Goal: Task Accomplishment & Management: Use online tool/utility

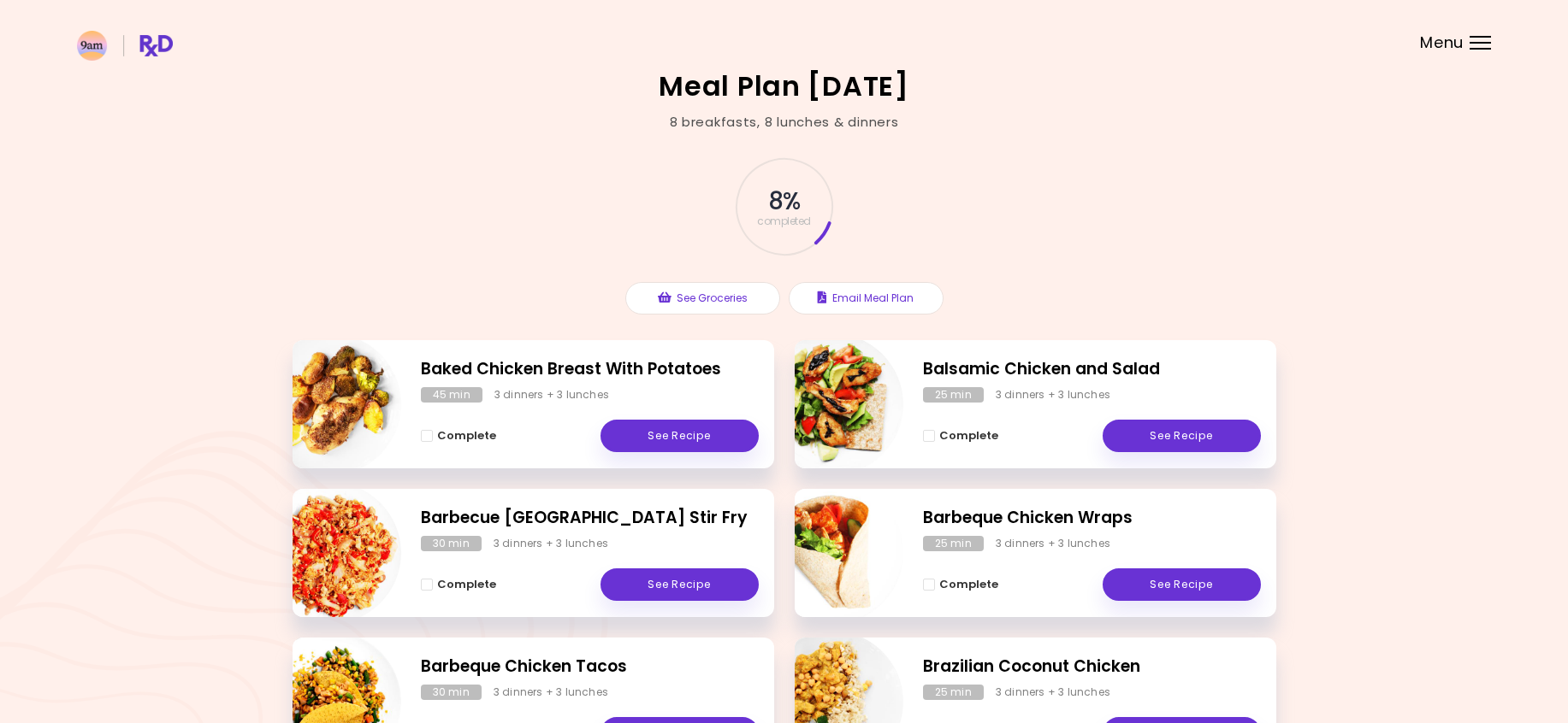
drag, startPoint x: 886, startPoint y: 294, endPoint x: 1489, endPoint y: 47, distance: 651.6
click at [1432, 107] on div "Meal Plan [DATE] 8 breakfasts , 8 lunches & dinners 8 % completed See Groceries…" at bounding box center [784, 653] width 1568 height 1306
click at [1491, 41] on div "Menu" at bounding box center [1480, 42] width 21 height 14
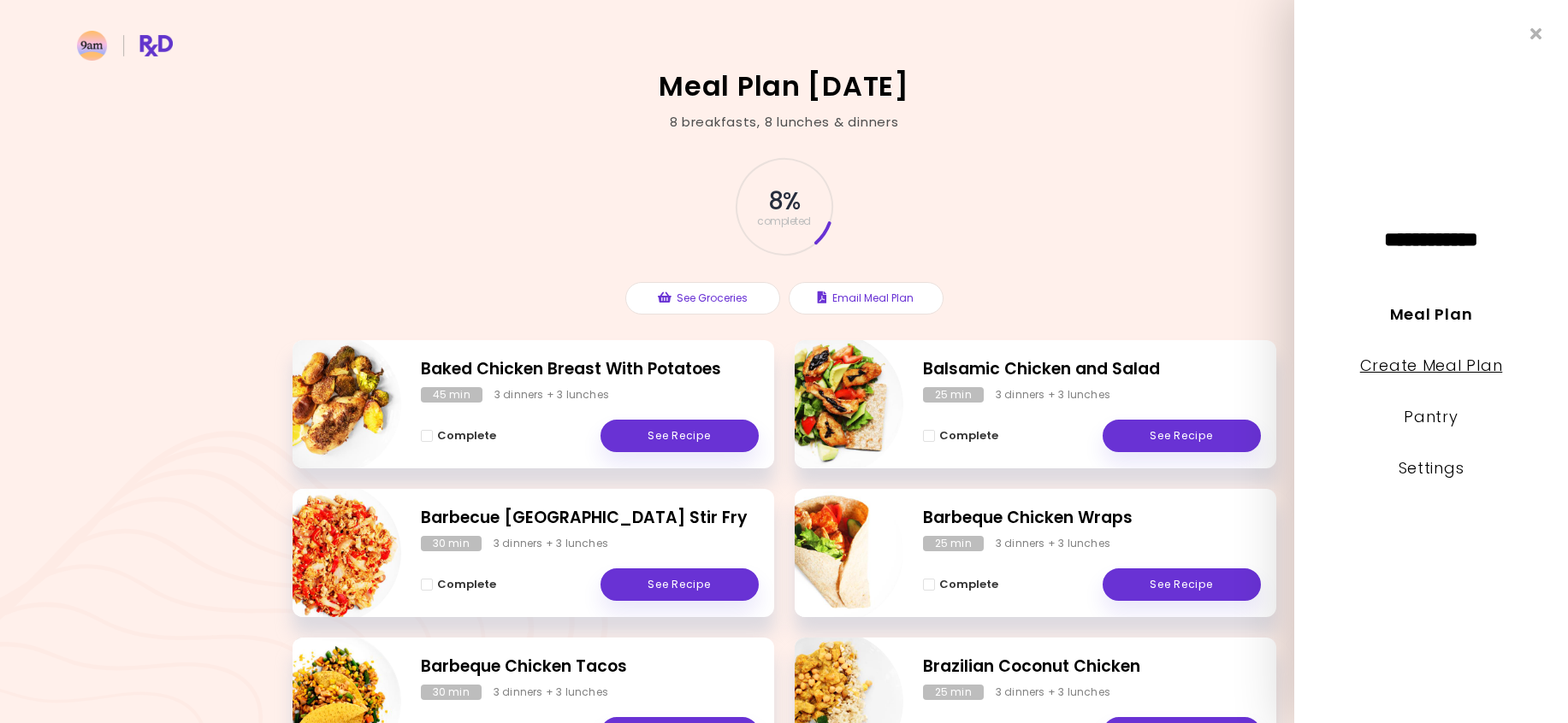
click at [1422, 360] on link "Create Meal Plan" at bounding box center [1431, 365] width 143 height 21
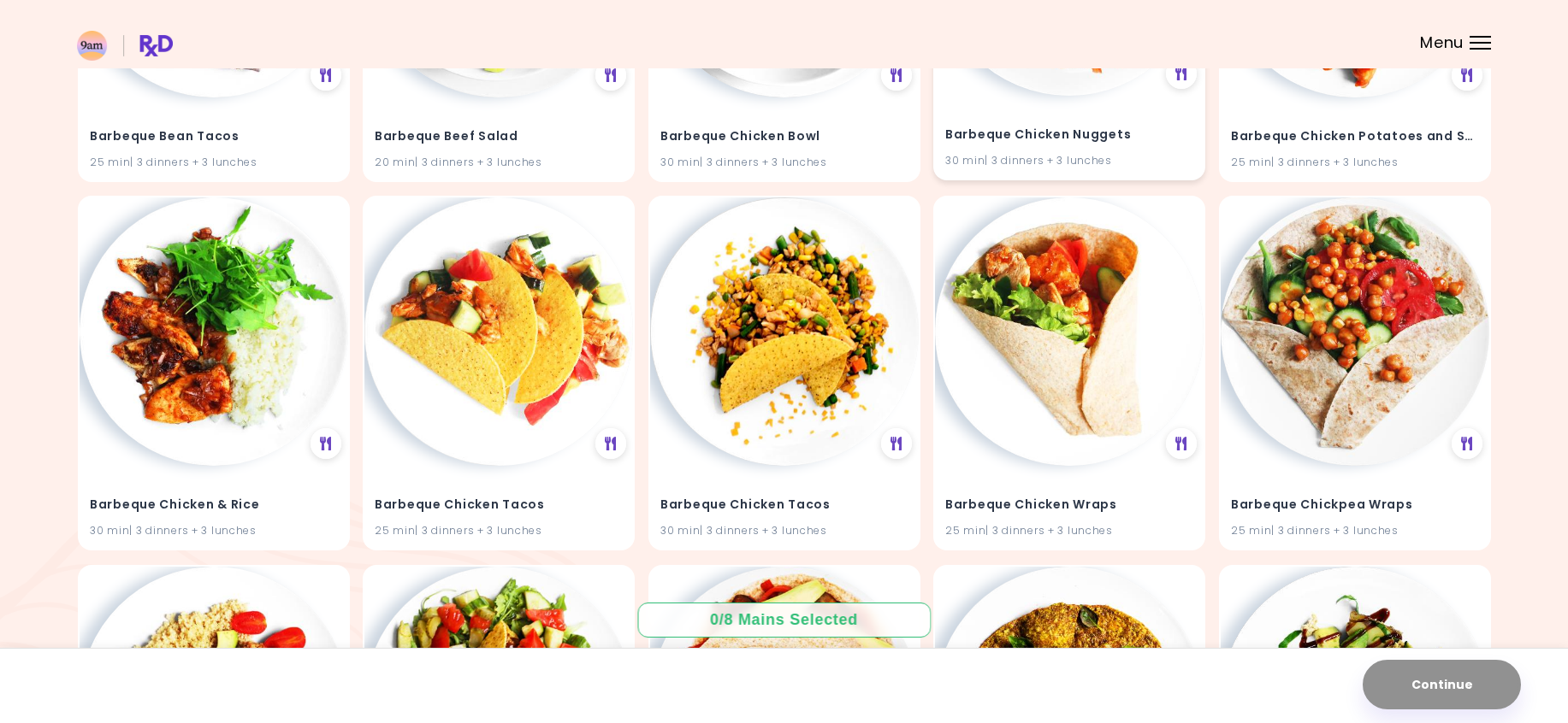
scroll to position [6314, 0]
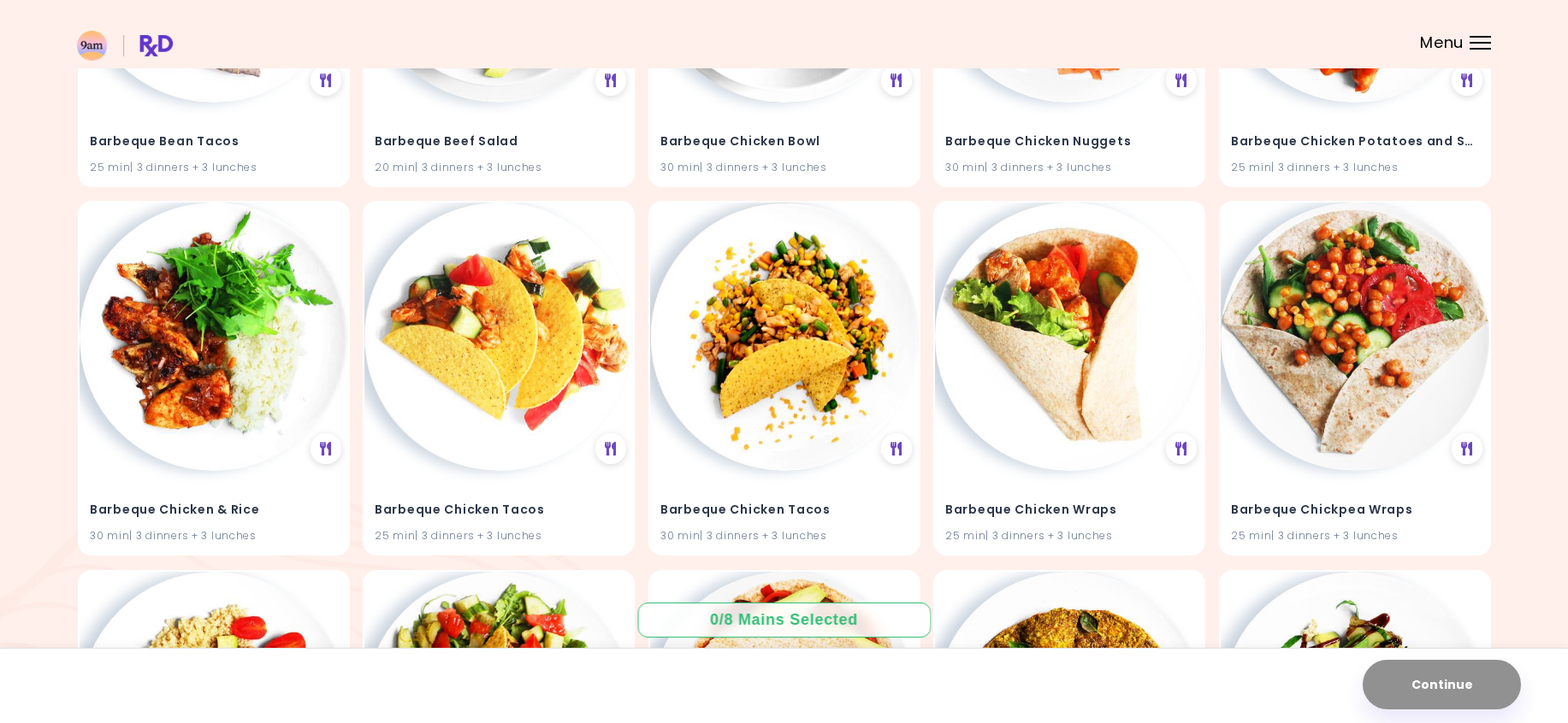
click at [1481, 36] on div at bounding box center [1480, 36] width 21 height 2
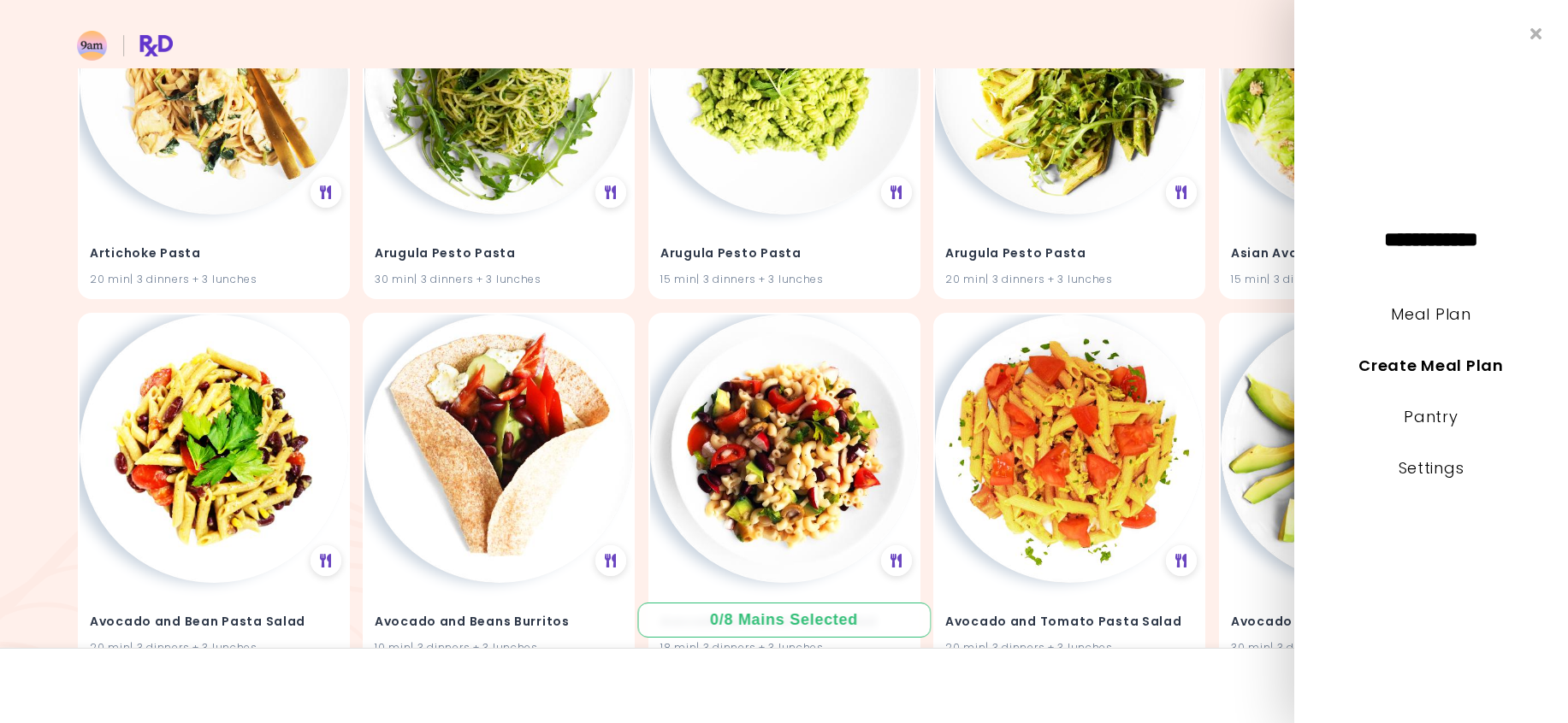
scroll to position [0, 0]
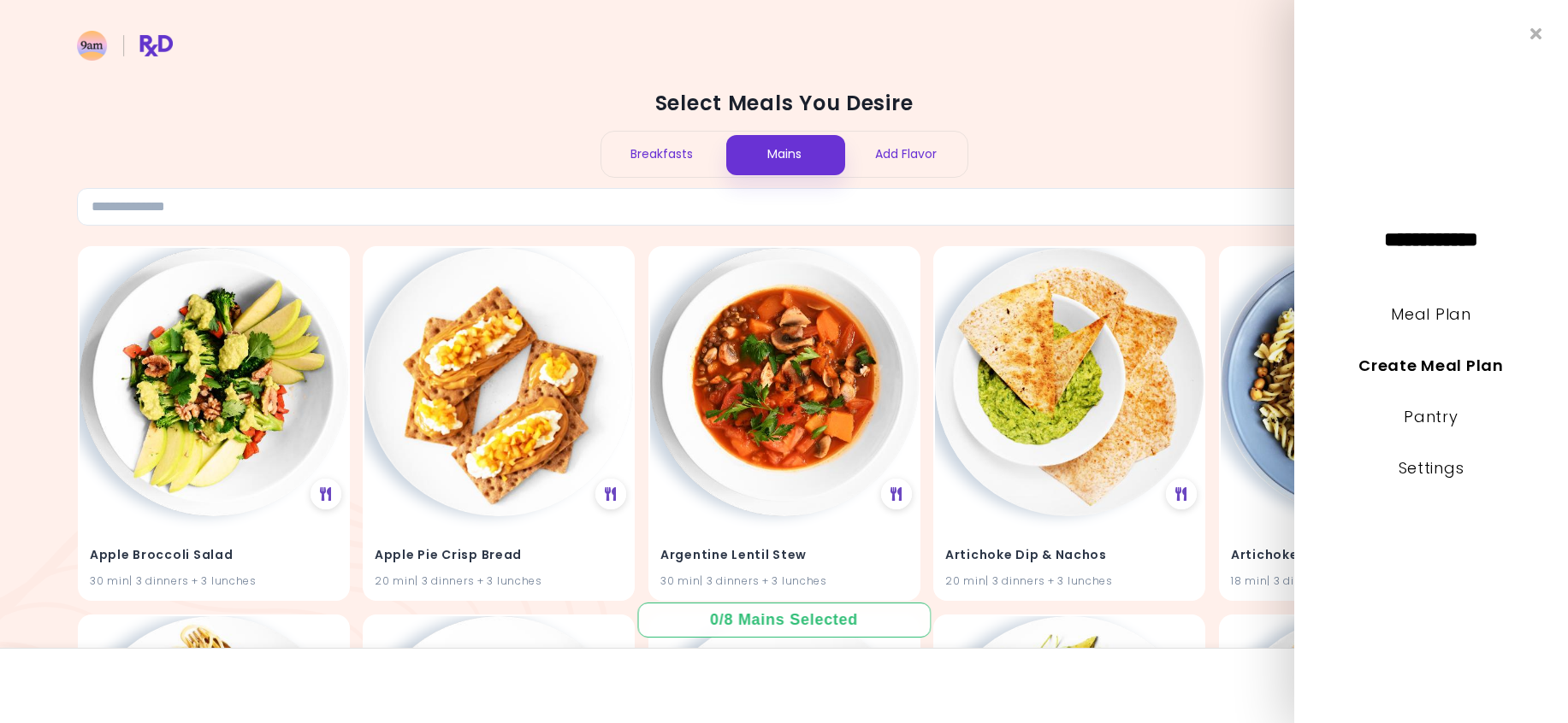
click at [656, 144] on div "Breakfasts" at bounding box center [662, 155] width 122 height 46
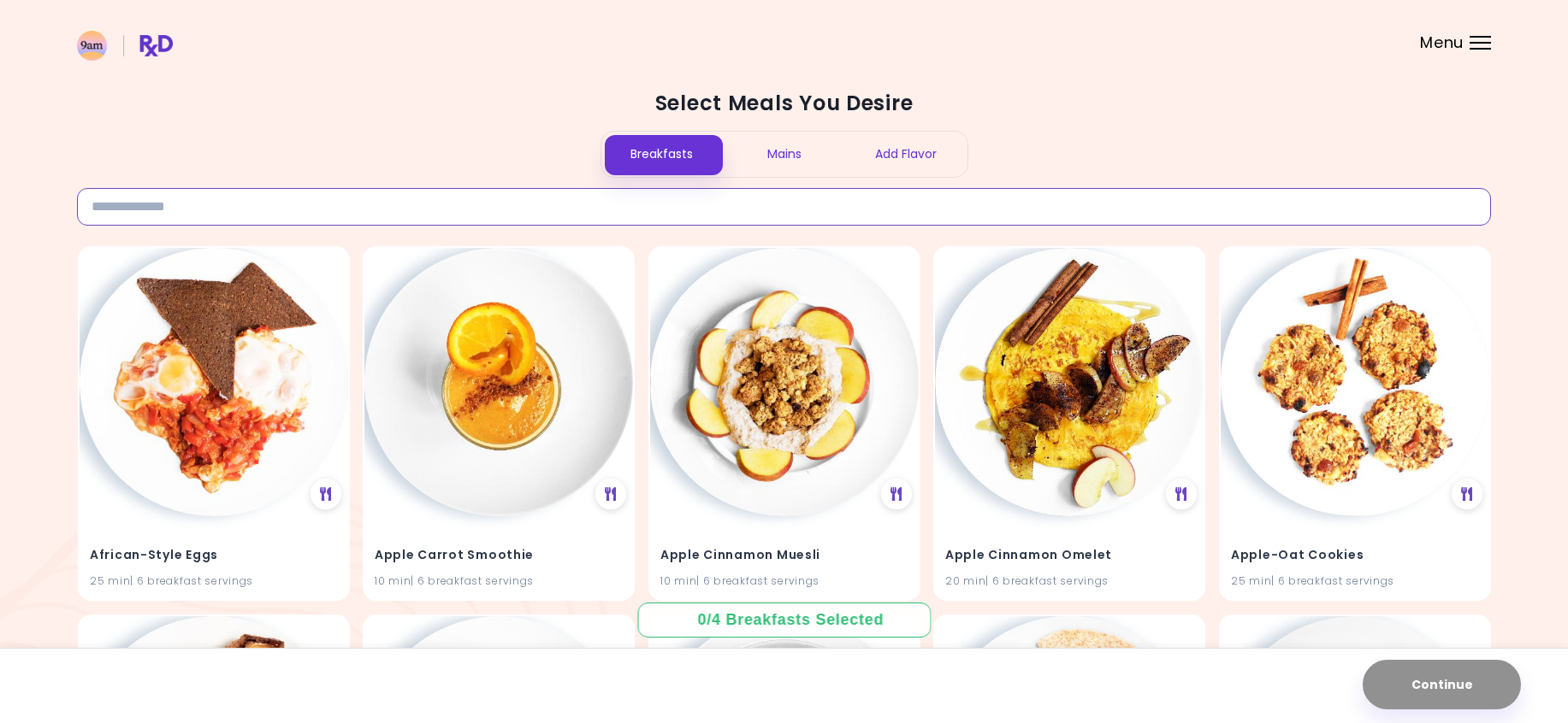
click at [430, 199] on input at bounding box center [784, 207] width 1414 height 37
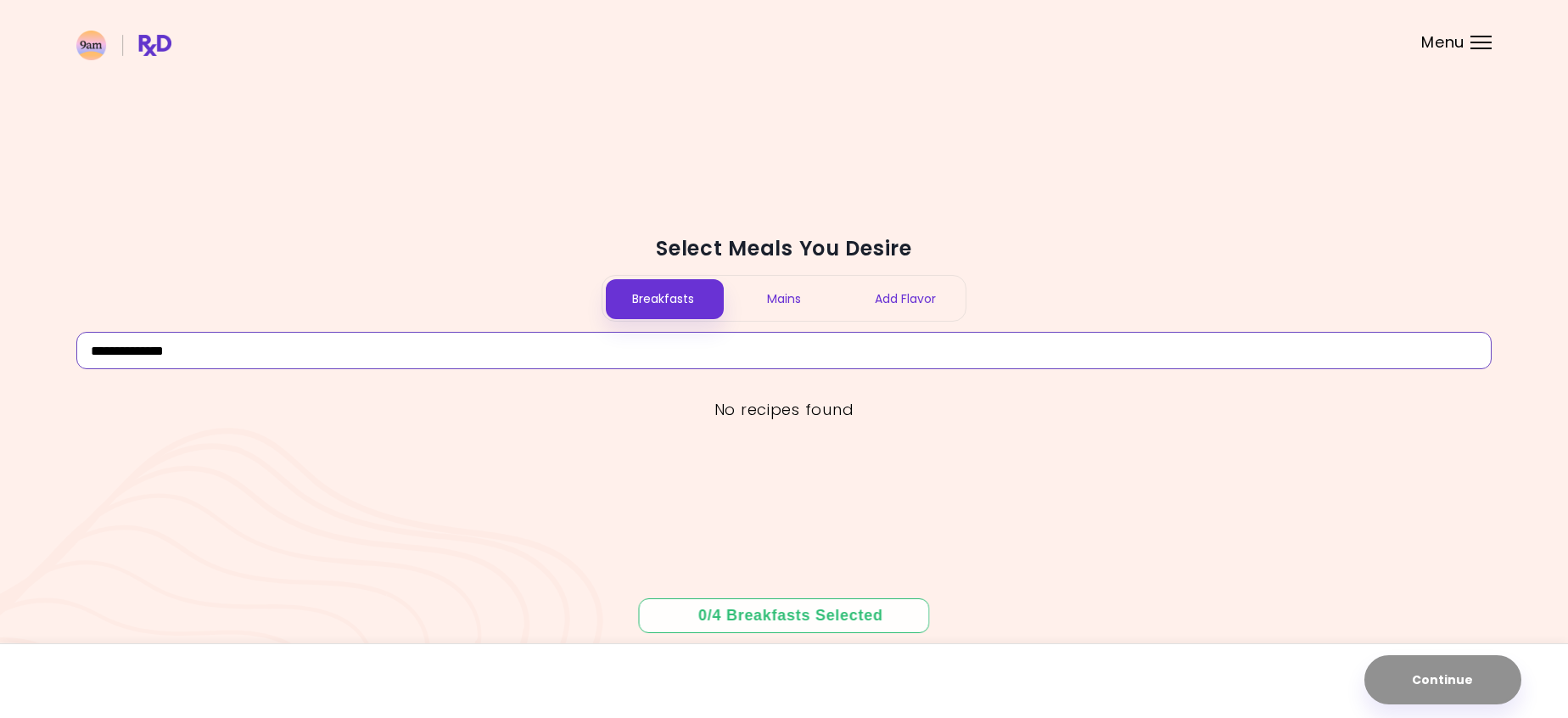
type input "**********"
click at [657, 307] on div "Breakfasts" at bounding box center [663, 298] width 121 height 45
click at [225, 342] on input "**********" at bounding box center [784, 350] width 1415 height 37
drag, startPoint x: 218, startPoint y: 358, endPoint x: -31, endPoint y: 358, distance: 249.0
click at [0, 358] on html "**********" at bounding box center [784, 359] width 1568 height 718
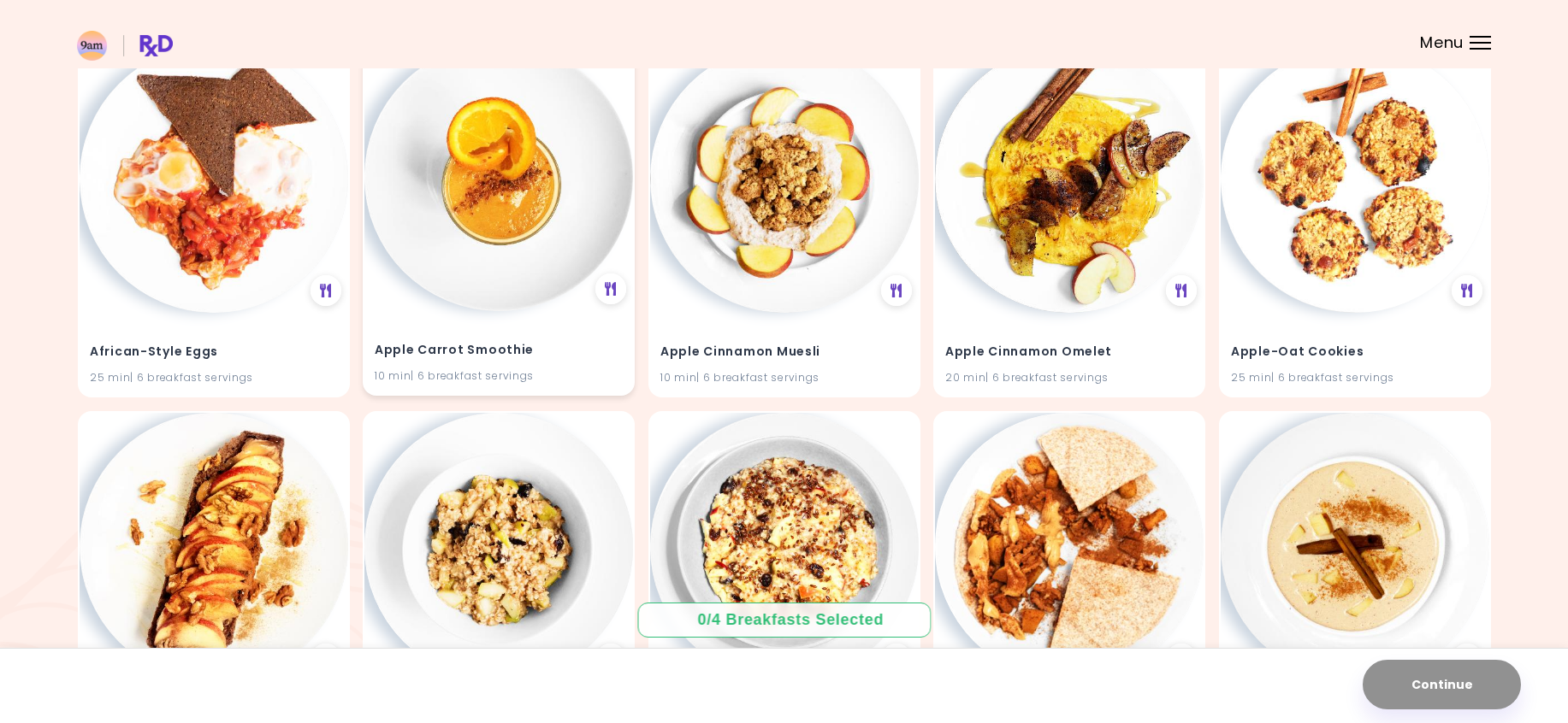
scroll to position [171, 0]
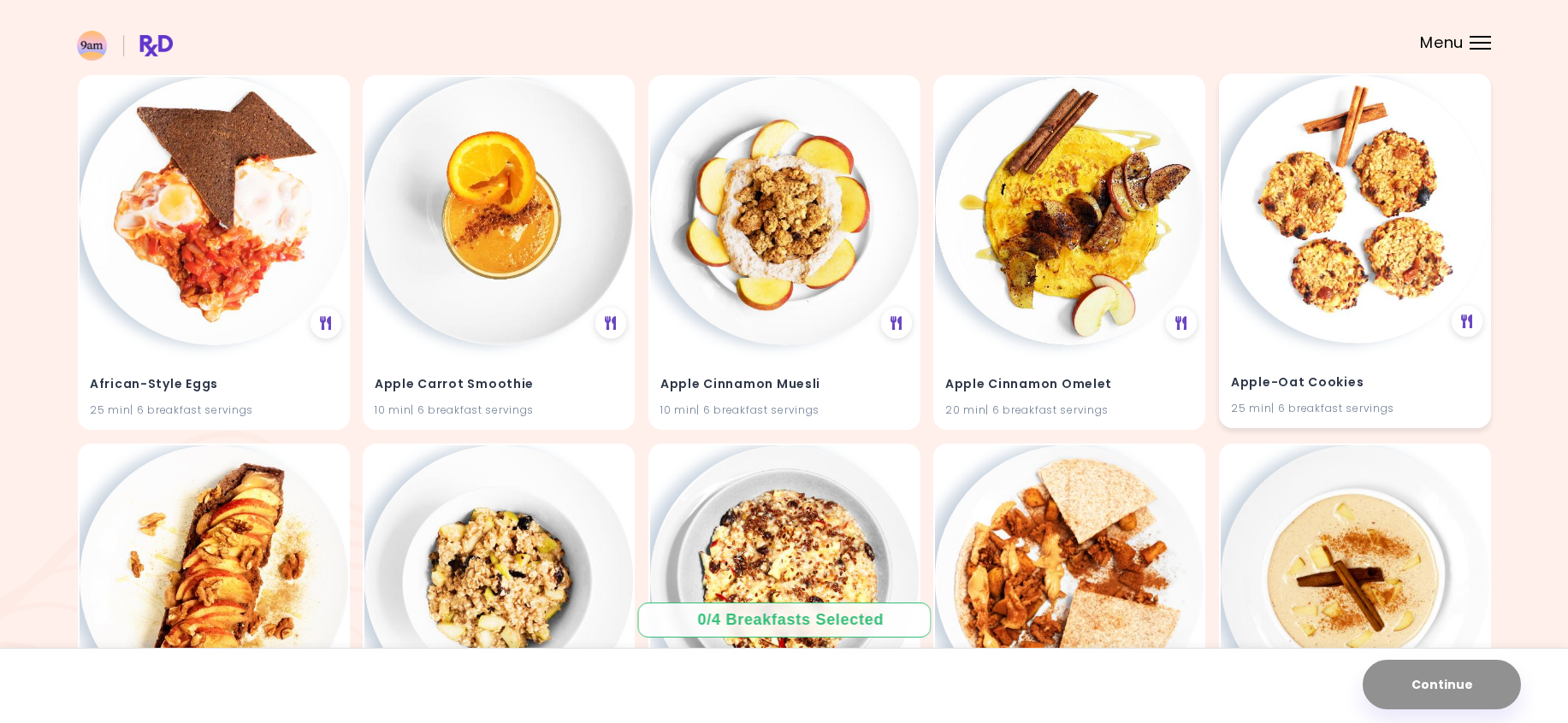
click at [1326, 200] on img at bounding box center [1355, 209] width 269 height 269
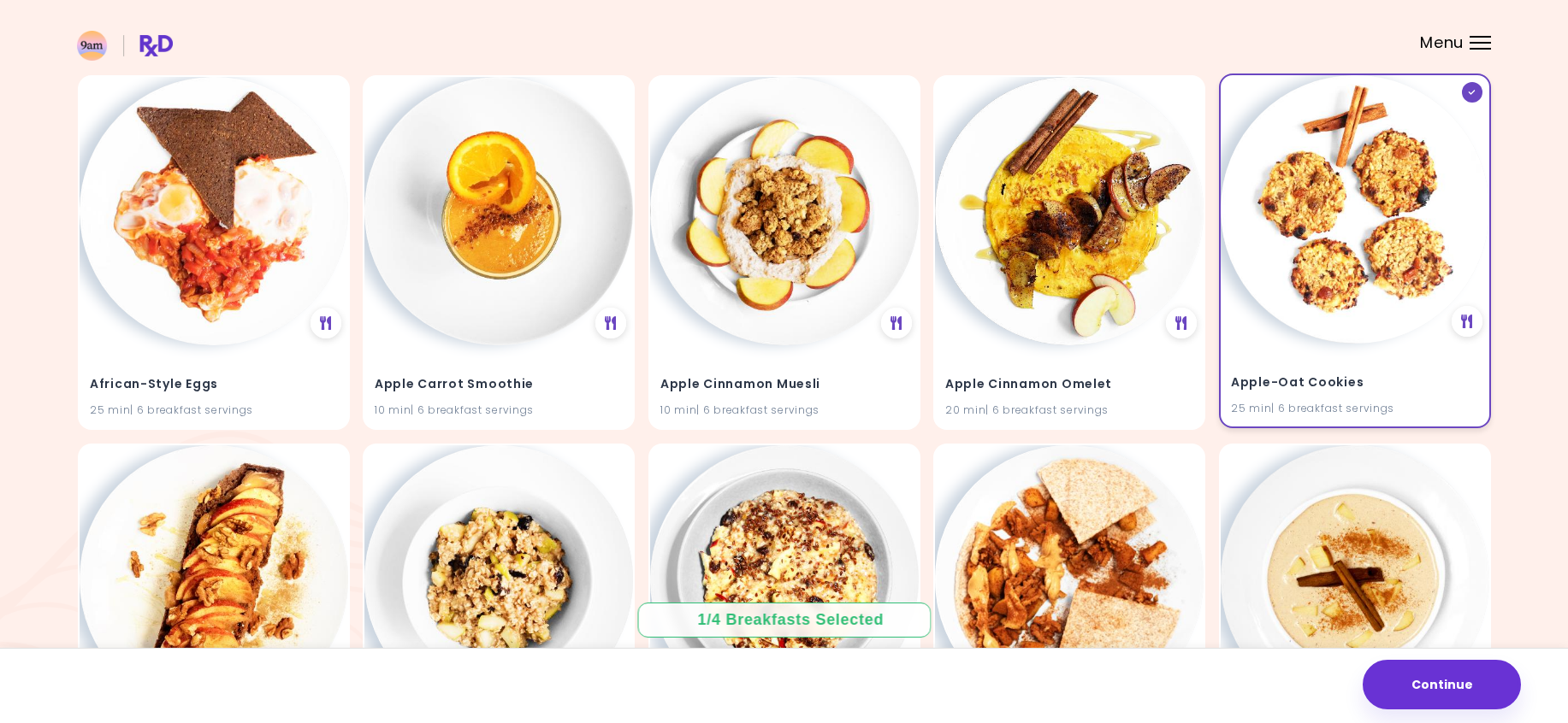
click at [1273, 358] on div "Apple-Oat Cookies 25 min | 6 breakfast servings" at bounding box center [1355, 385] width 269 height 84
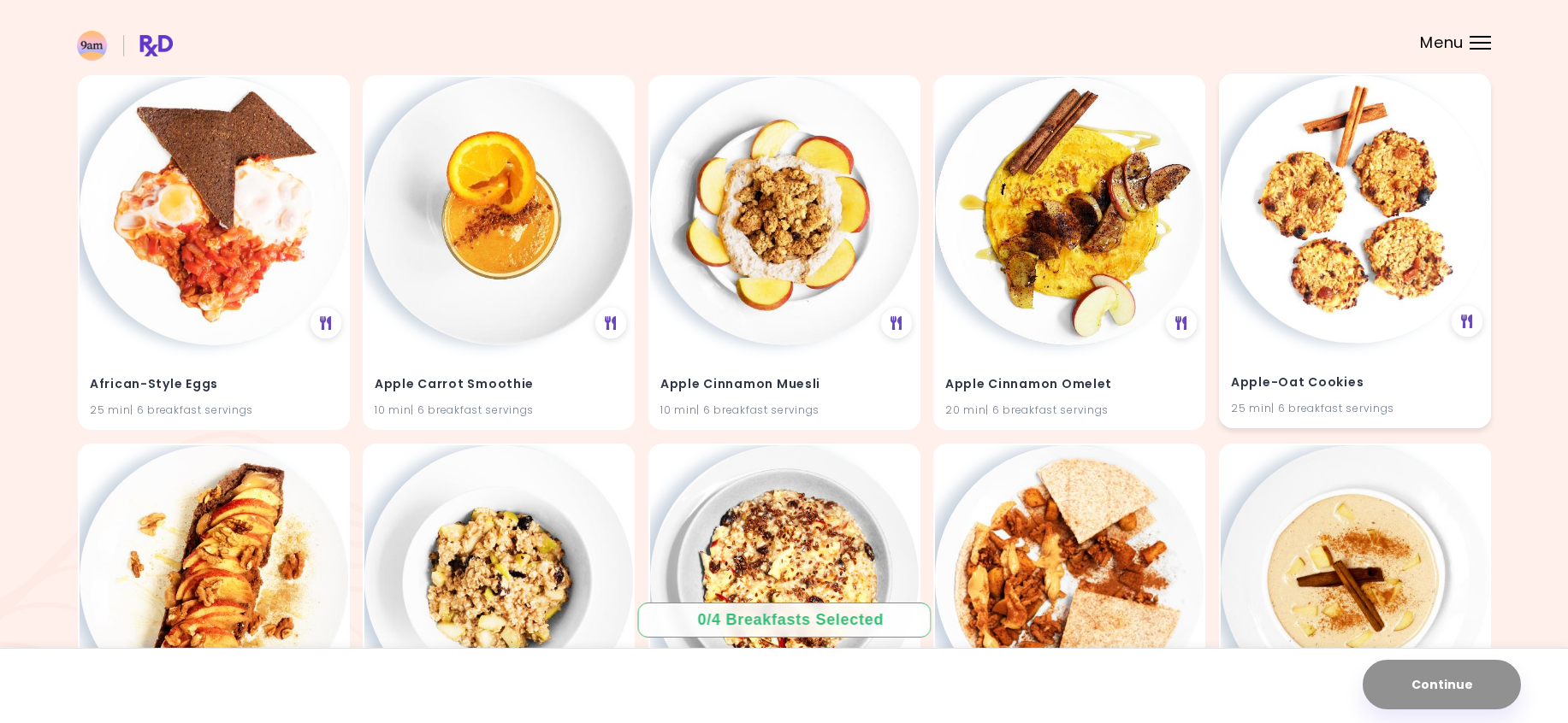
click at [1345, 210] on img at bounding box center [1355, 209] width 269 height 269
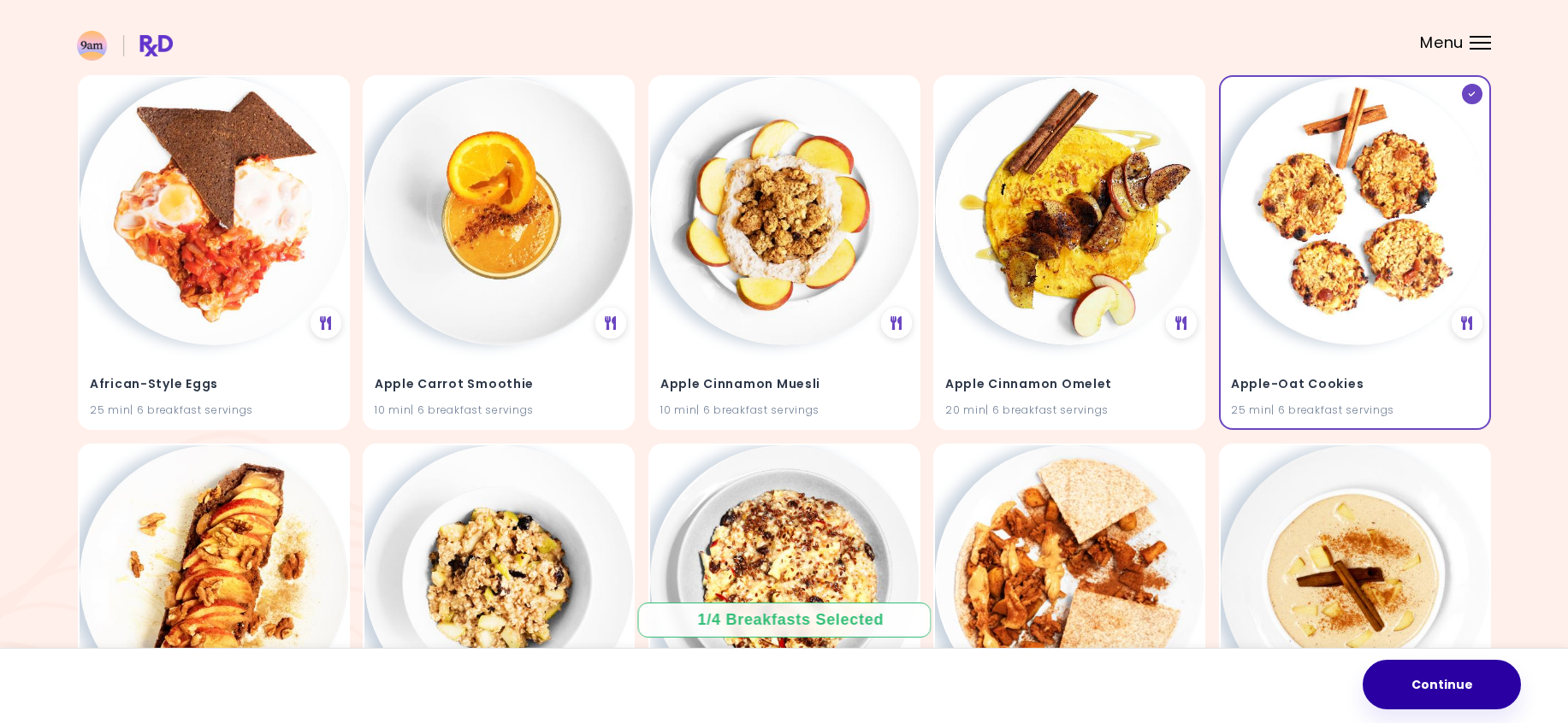
click at [1438, 682] on button "Continue" at bounding box center [1442, 685] width 159 height 49
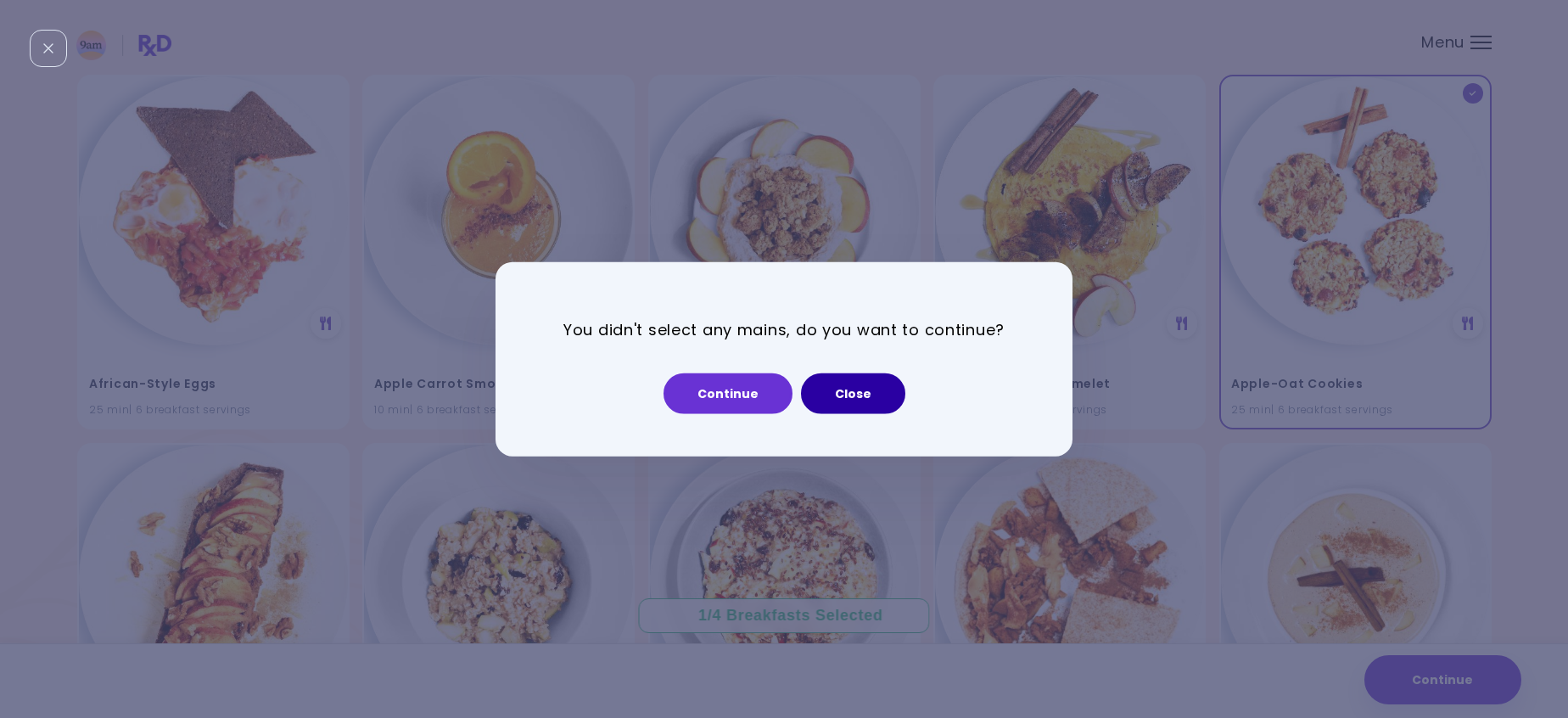
click at [878, 402] on button "Close" at bounding box center [853, 392] width 105 height 41
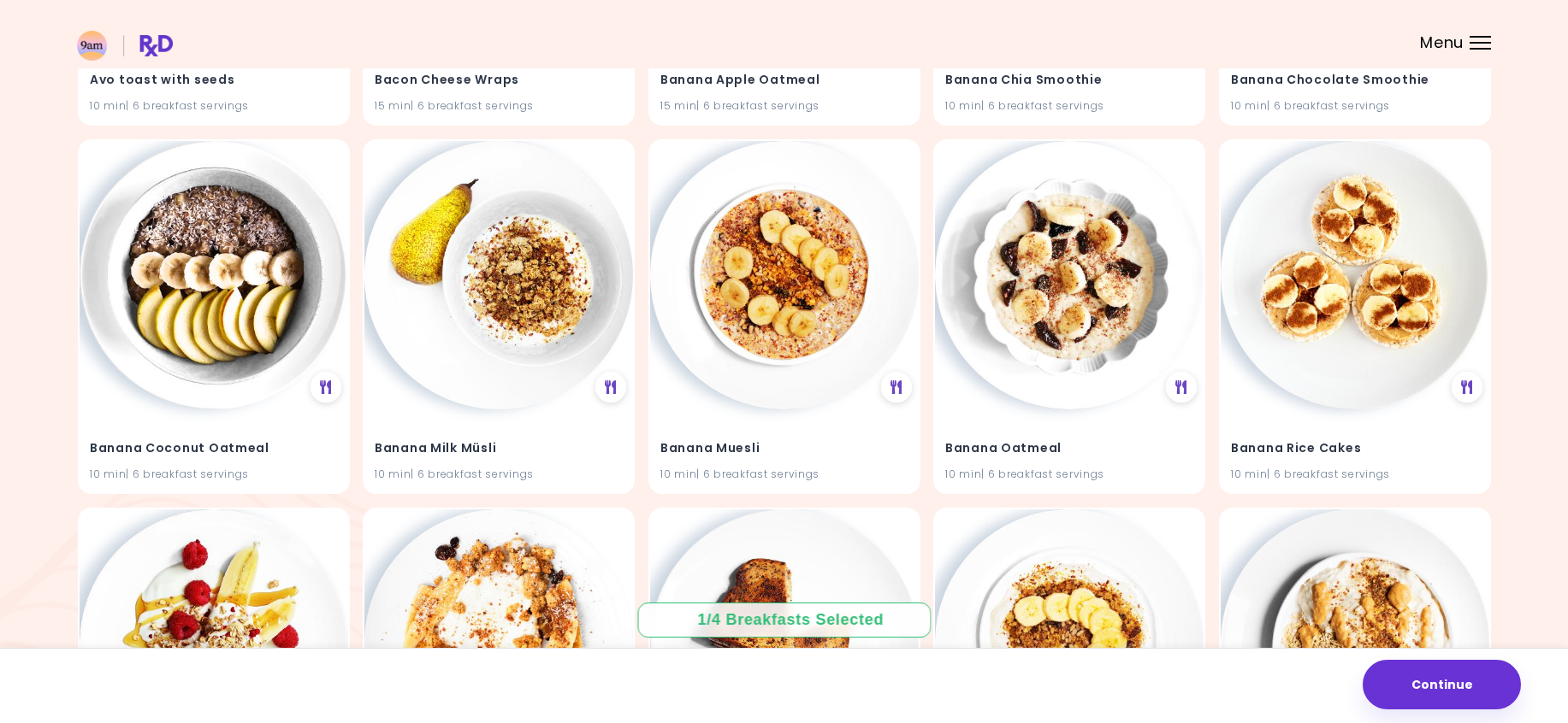
scroll to position [2025, 0]
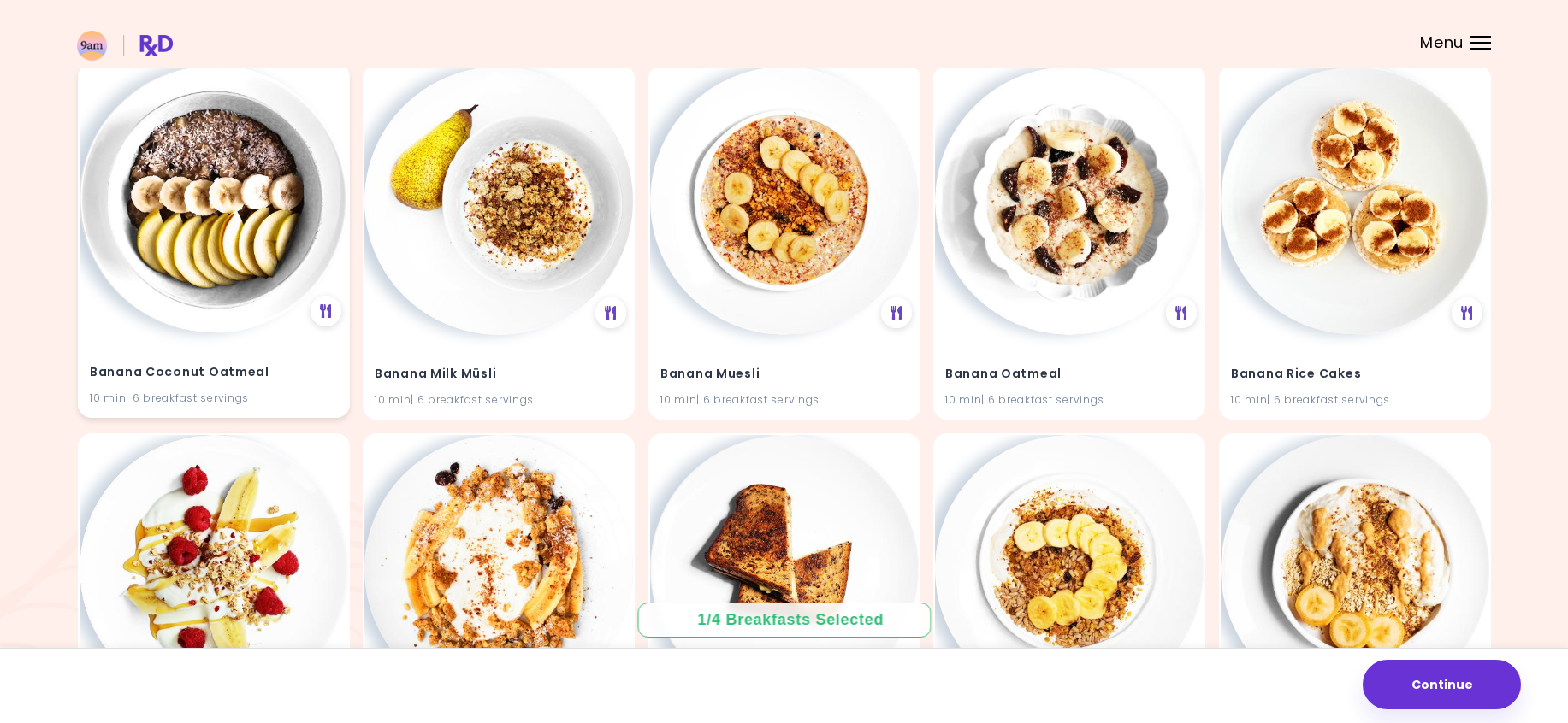
click at [190, 169] on img at bounding box center [213, 199] width 269 height 269
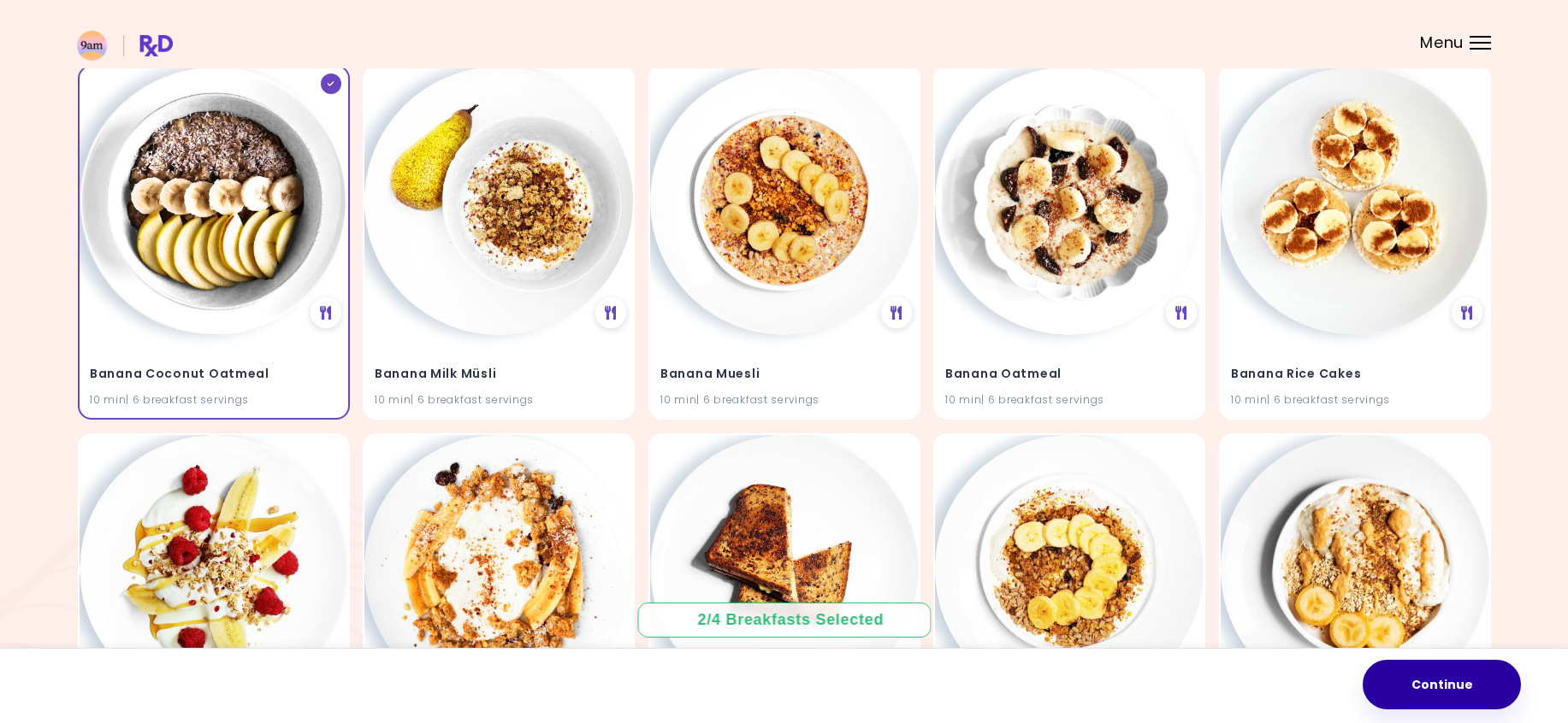
click at [1465, 677] on button "Continue" at bounding box center [1442, 685] width 159 height 49
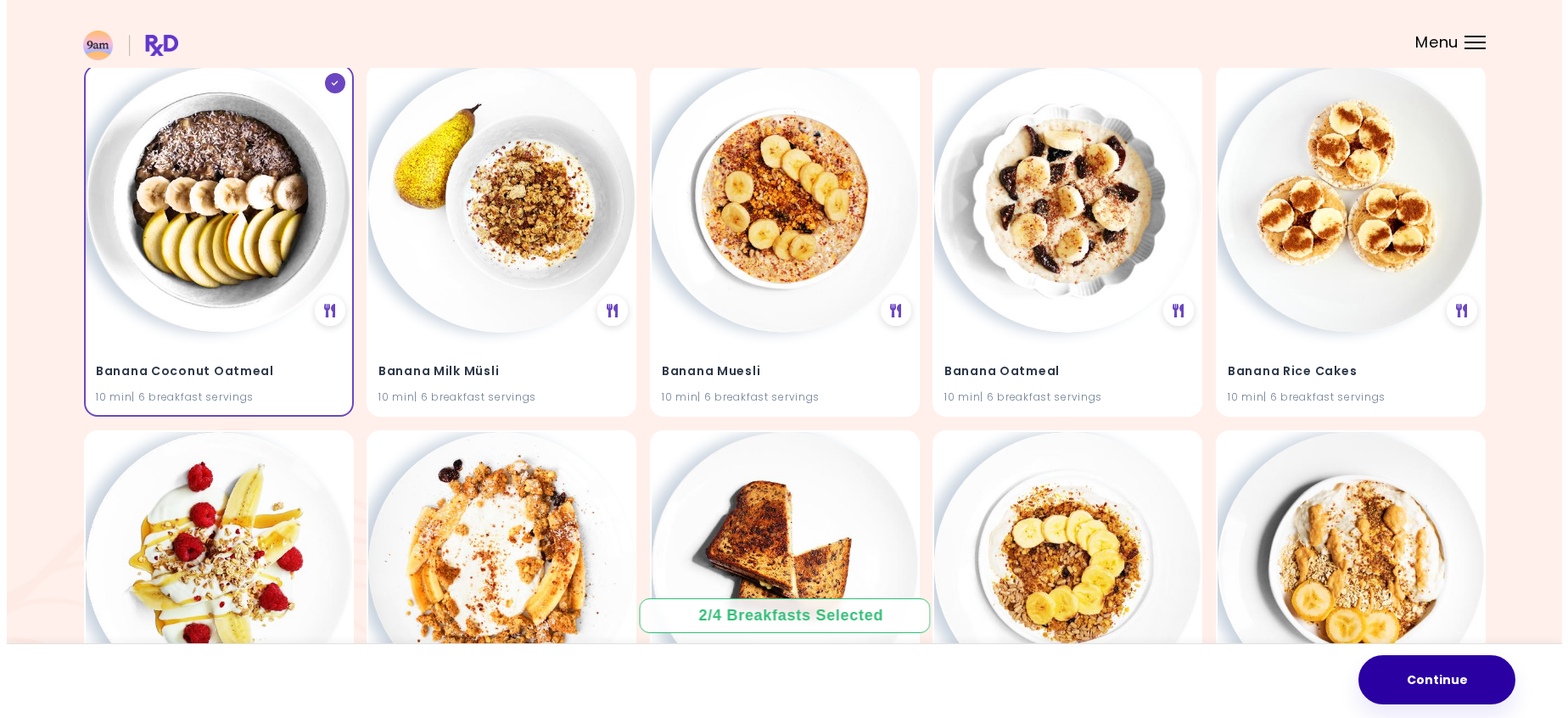
scroll to position [2024, 0]
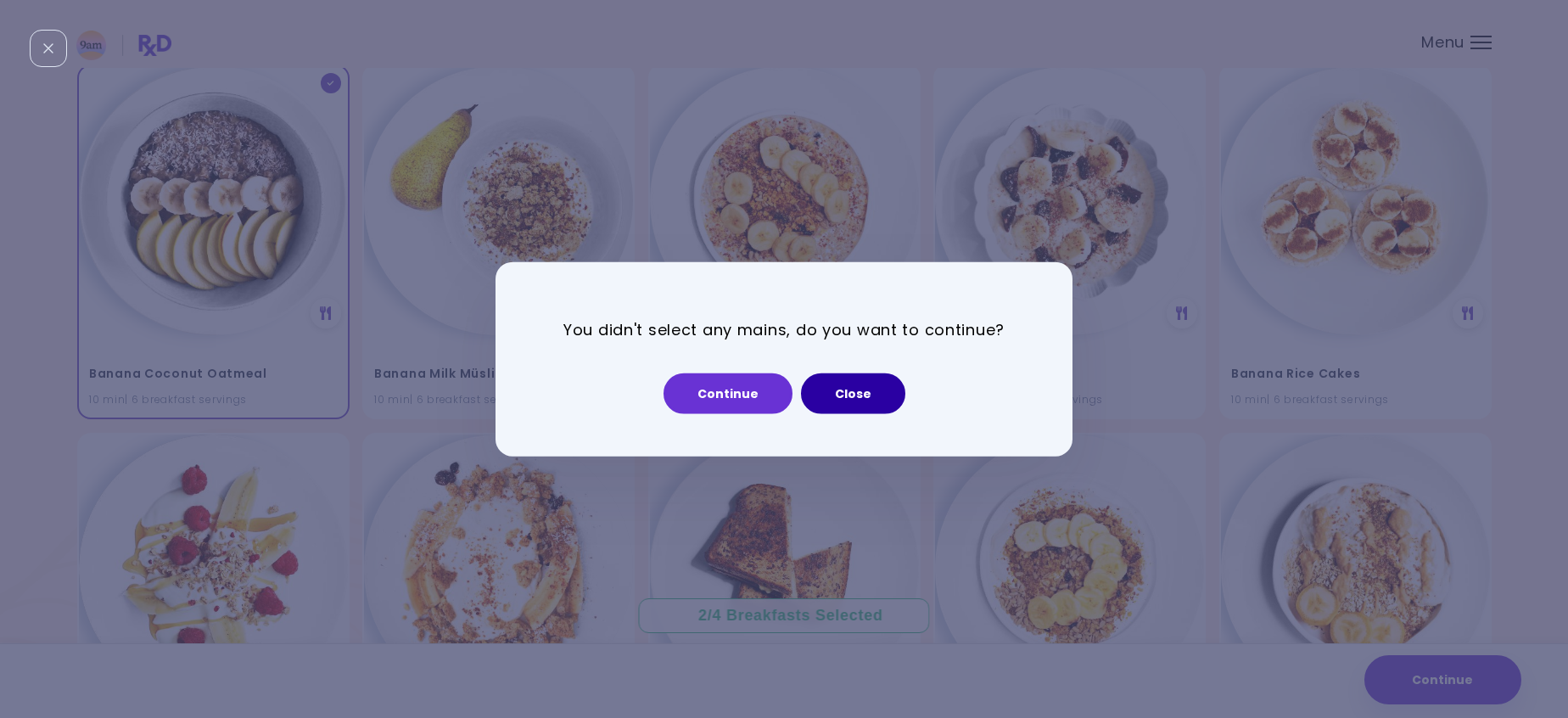
click at [859, 403] on button "Close" at bounding box center [853, 392] width 105 height 41
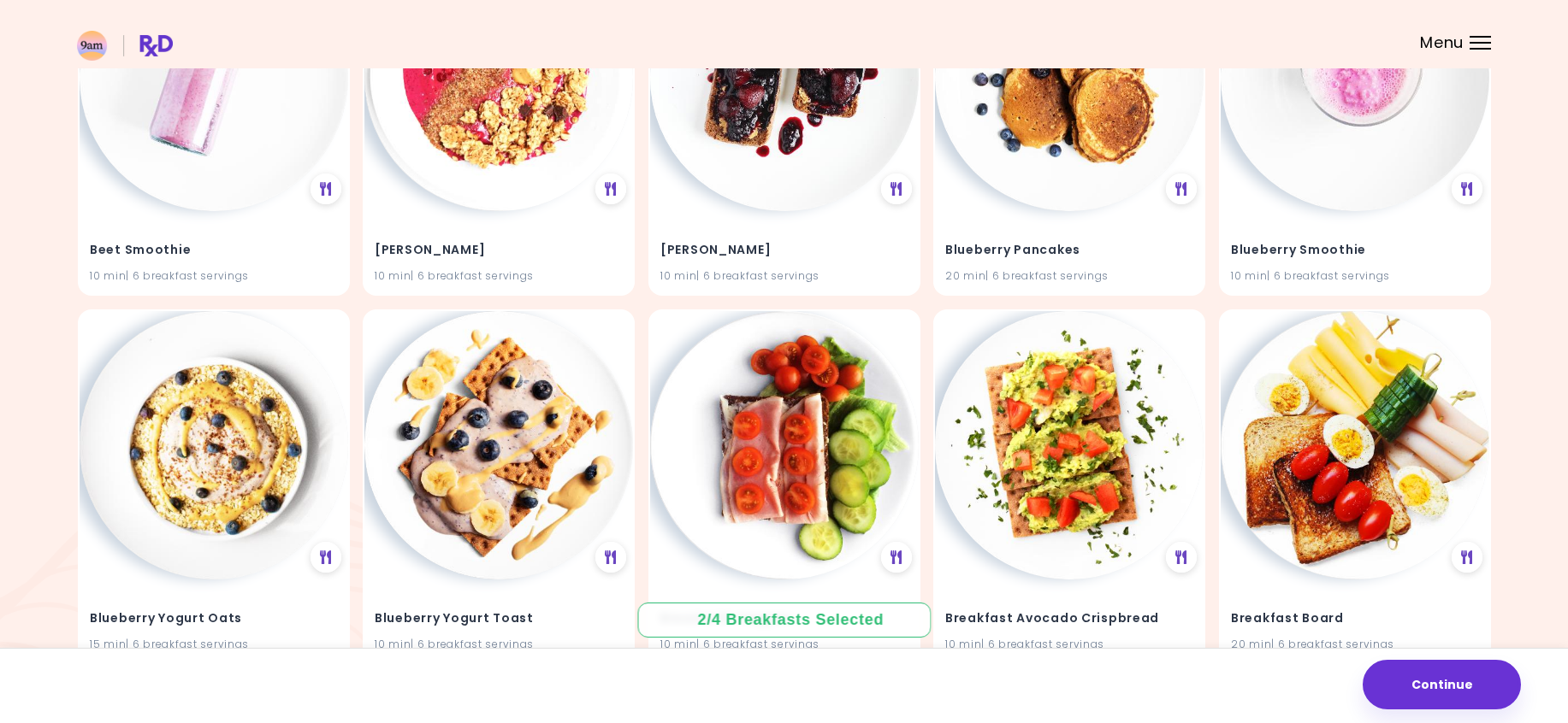
scroll to position [2880, 0]
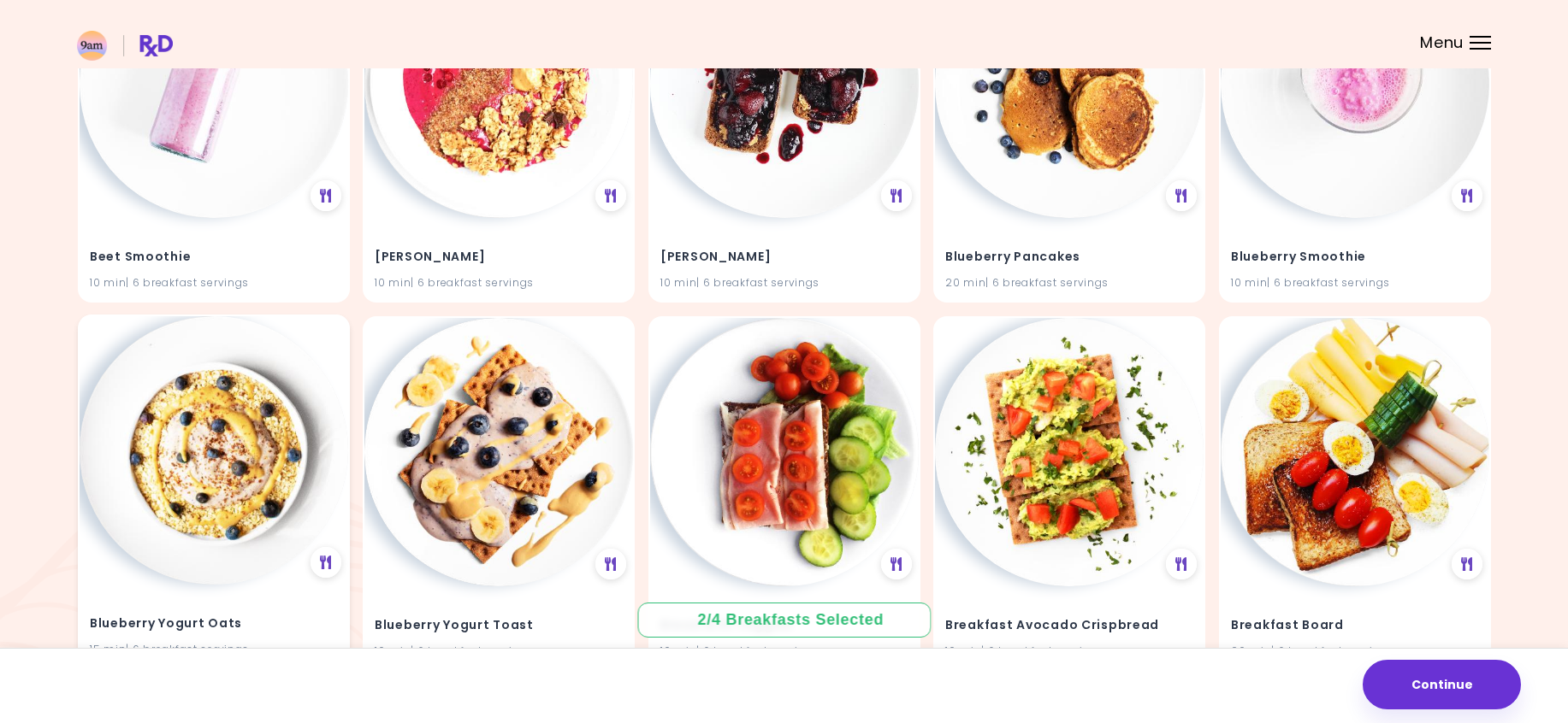
click at [265, 428] on img at bounding box center [213, 450] width 269 height 269
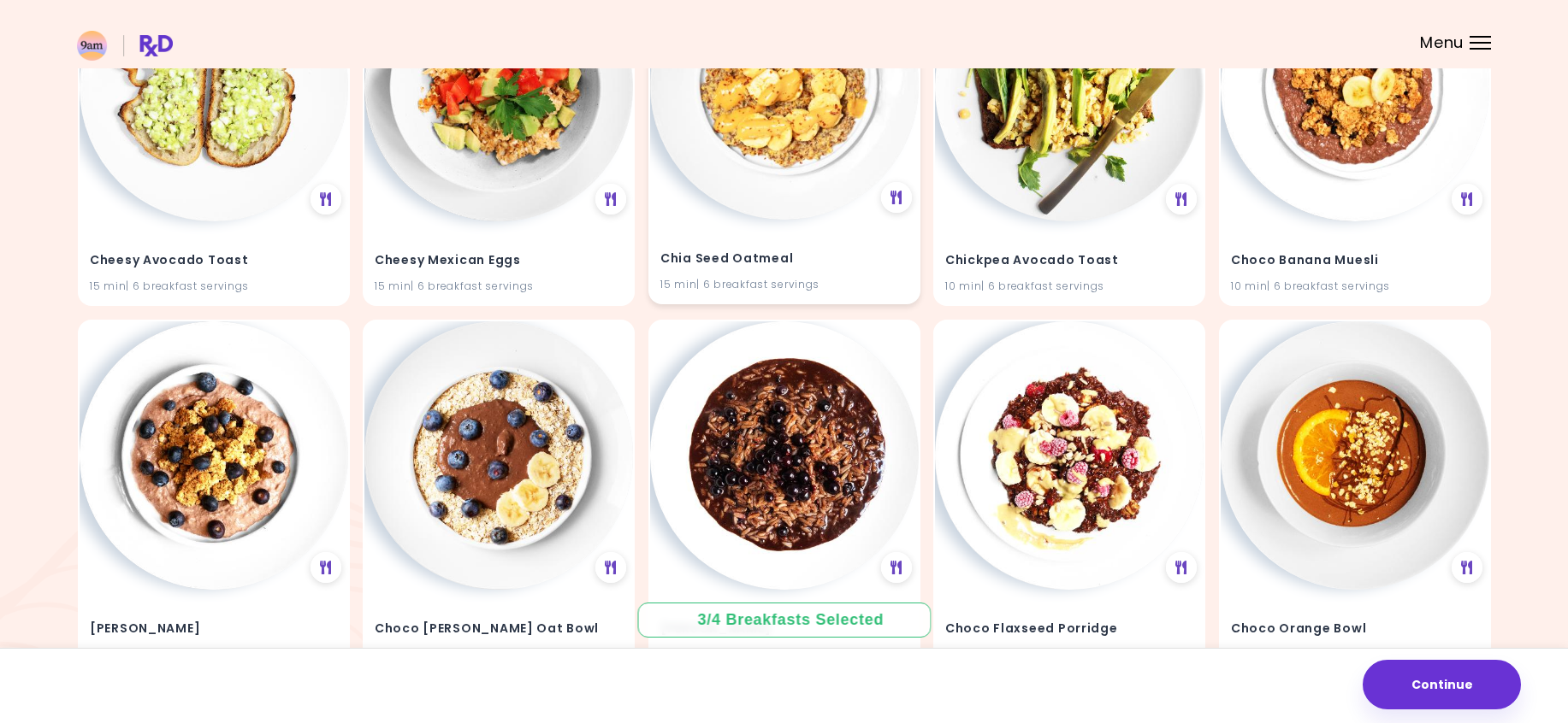
scroll to position [4719, 0]
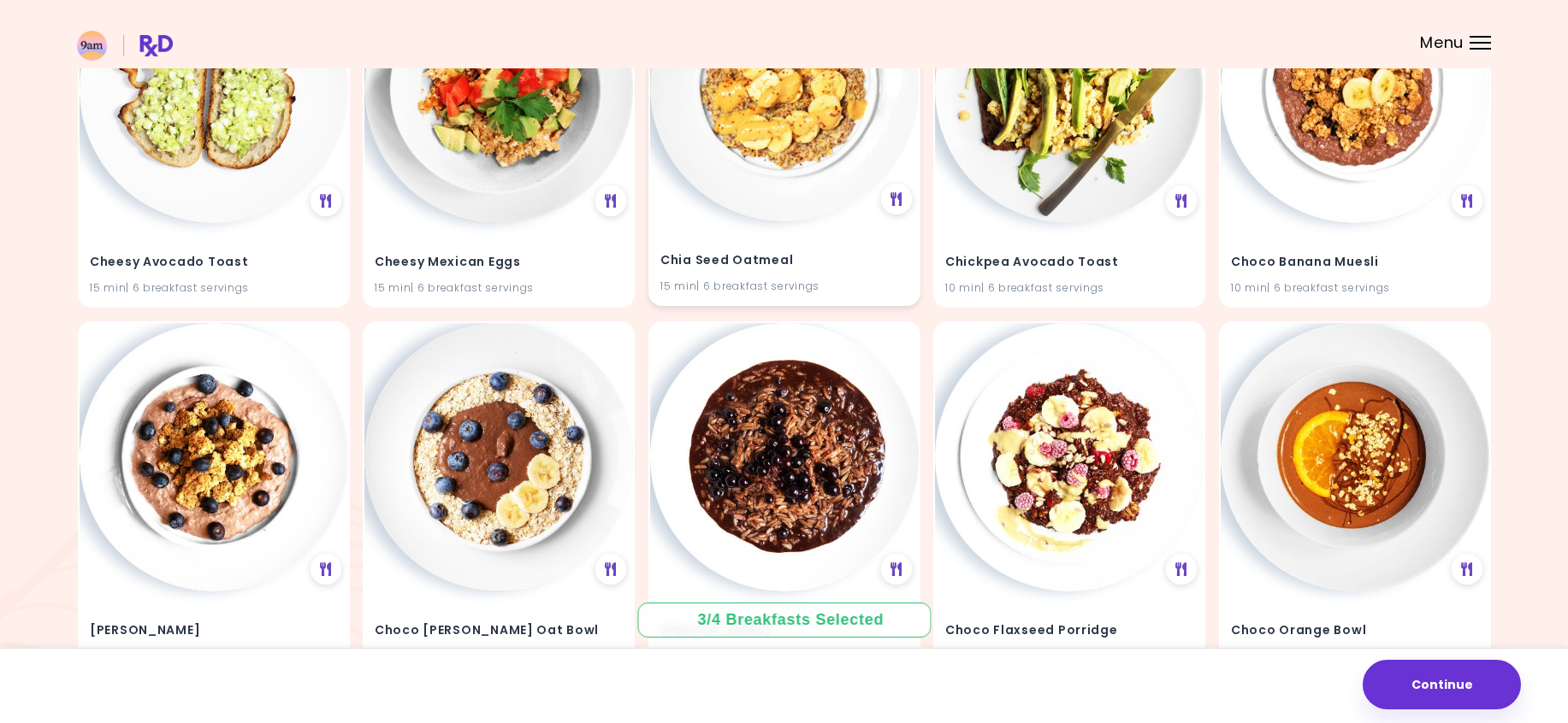
click at [844, 204] on img at bounding box center [784, 87] width 269 height 269
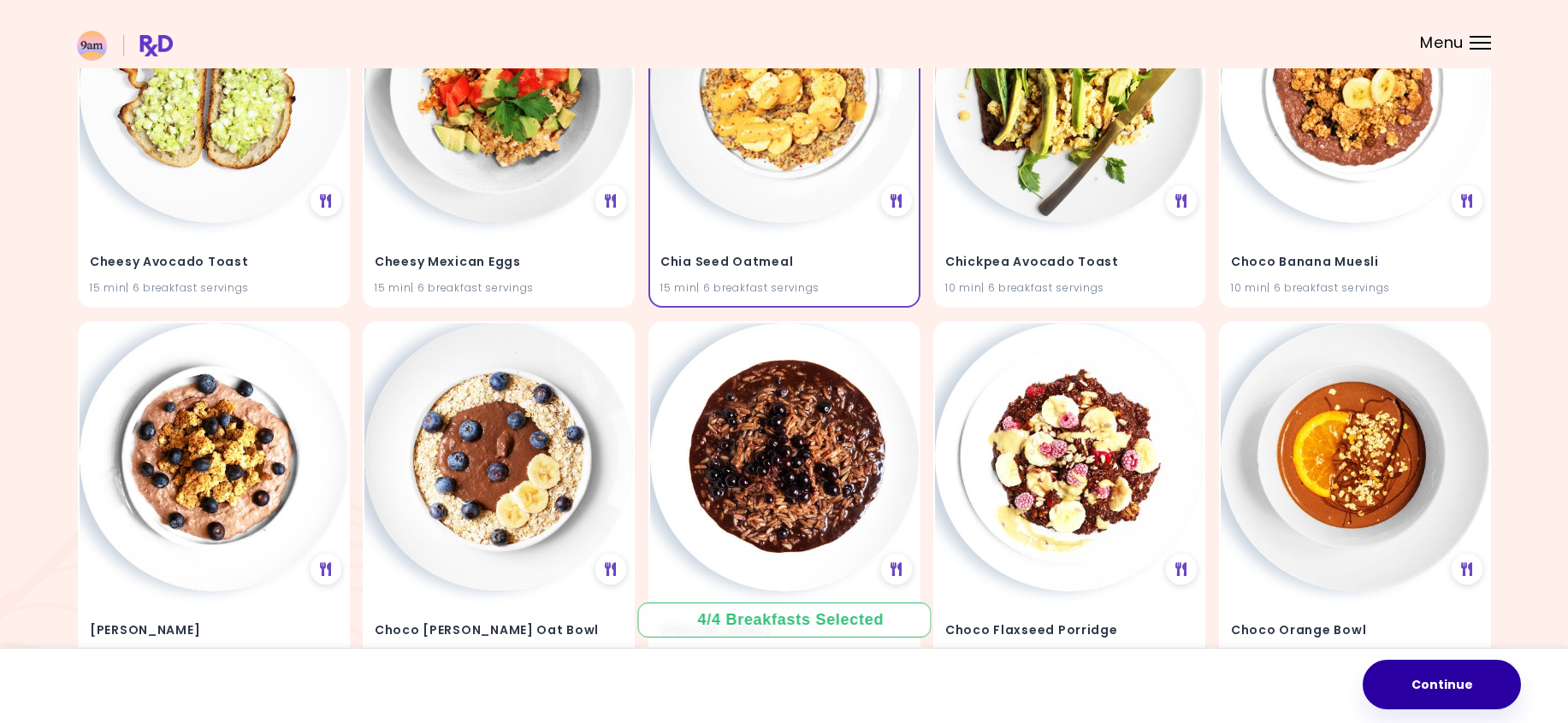
click at [1447, 670] on button "Continue" at bounding box center [1442, 685] width 159 height 49
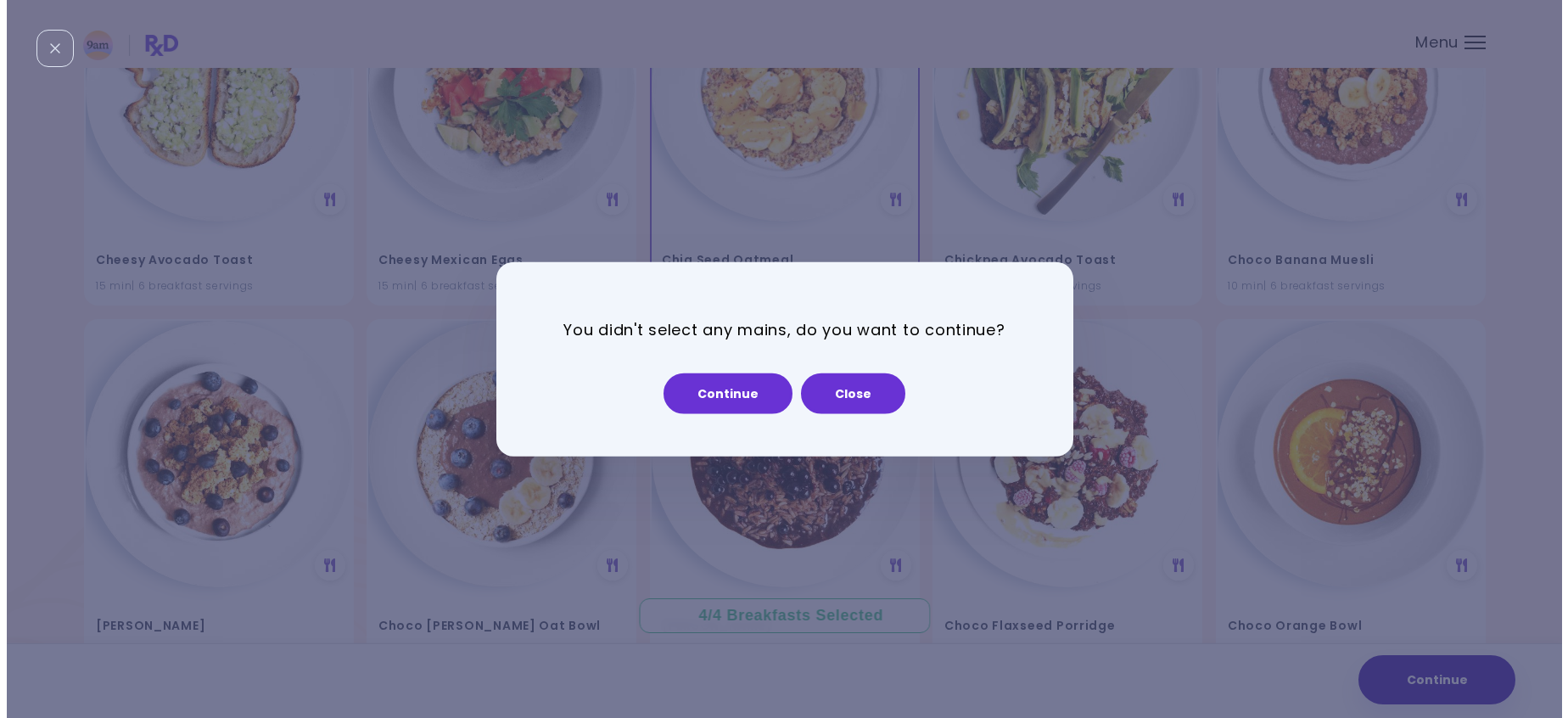
scroll to position [4717, 0]
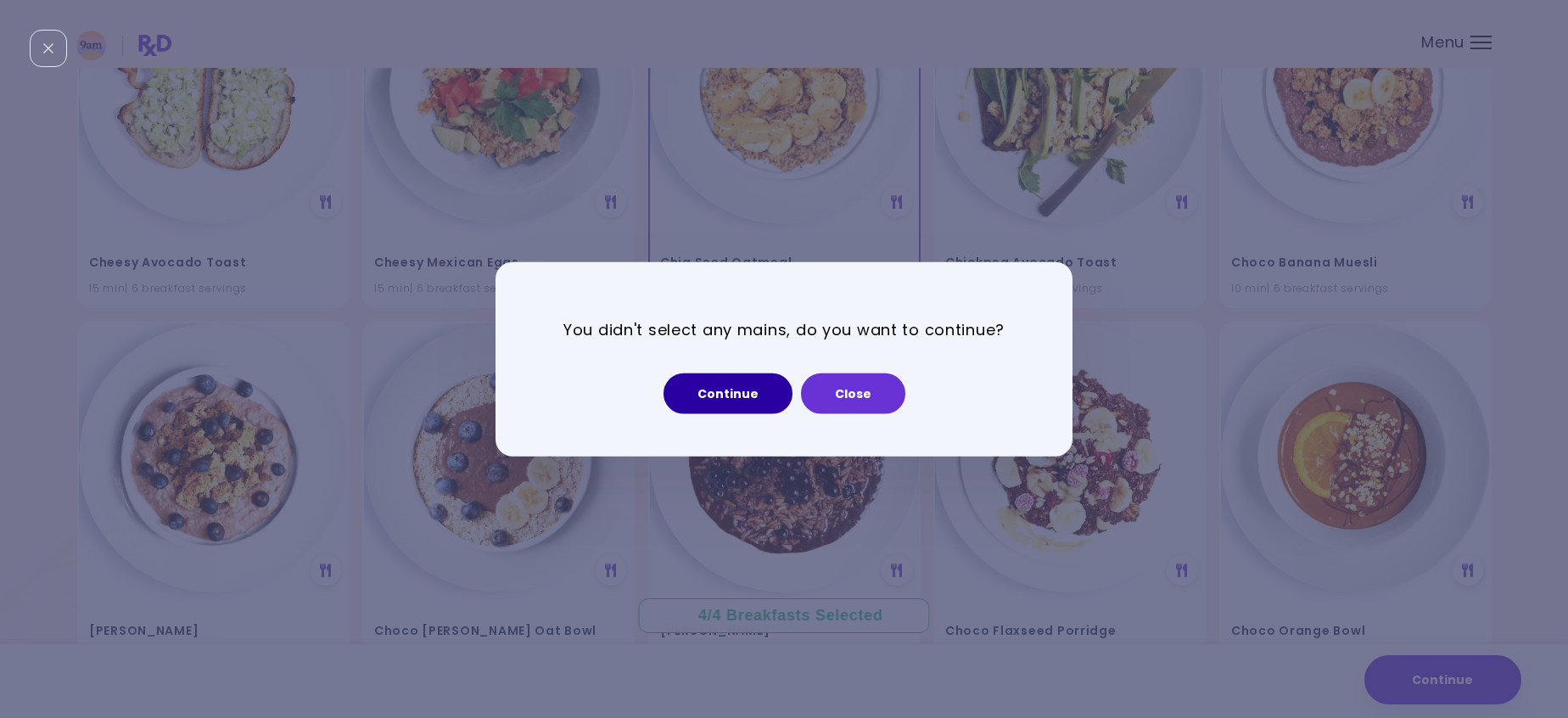
click at [735, 389] on button "Continue" at bounding box center [728, 392] width 129 height 41
